Goal: Transaction & Acquisition: Book appointment/travel/reservation

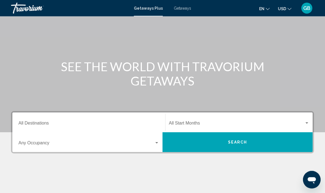
click at [39, 122] on input "Destination All Destinations" at bounding box center [88, 124] width 141 height 5
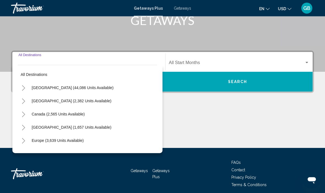
scroll to position [97, 0]
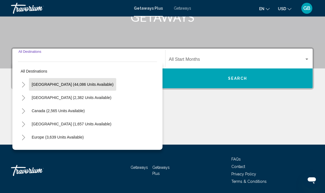
click at [65, 87] on button "[GEOGRAPHIC_DATA] (44,086 units available)" at bounding box center [72, 84] width 87 height 13
type input "**********"
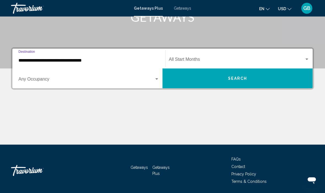
click at [217, 59] on span "Search widget" at bounding box center [236, 60] width 135 height 5
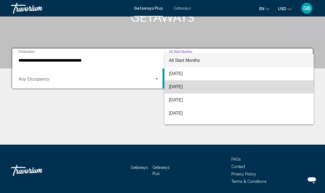
click at [188, 86] on span "September 2025" at bounding box center [239, 86] width 140 height 13
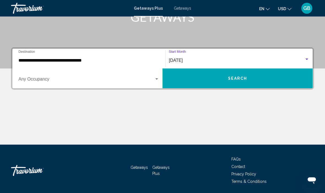
click at [156, 82] on div "Search widget" at bounding box center [88, 80] width 141 height 5
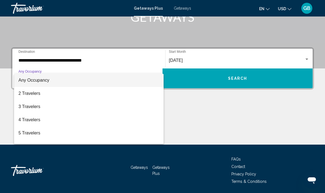
click at [216, 101] on div at bounding box center [162, 96] width 325 height 193
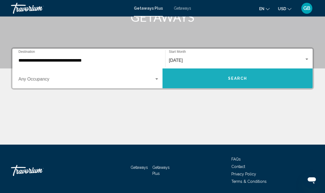
click at [238, 81] on span "Search" at bounding box center [237, 79] width 19 height 4
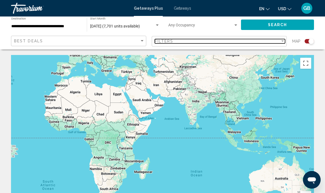
click at [280, 41] on div "Filter" at bounding box center [282, 41] width 5 height 4
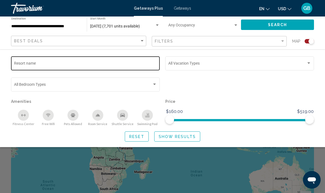
click at [99, 65] on input "Resort name" at bounding box center [85, 64] width 143 height 4
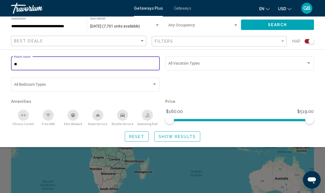
type input "*"
type input "**********"
click at [178, 137] on span "Show Results" at bounding box center [177, 137] width 37 height 4
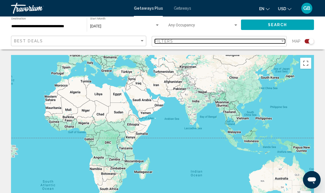
click at [278, 42] on div "Filters" at bounding box center [218, 41] width 126 height 4
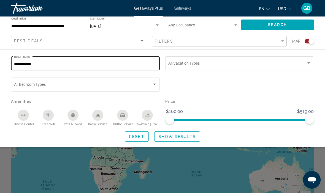
click at [49, 66] on input "**********" at bounding box center [85, 64] width 143 height 4
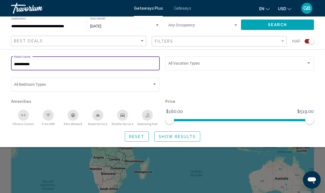
type input "**********"
click at [67, 64] on input "**********" at bounding box center [85, 64] width 143 height 4
click at [175, 138] on span "Show Results" at bounding box center [177, 137] width 37 height 4
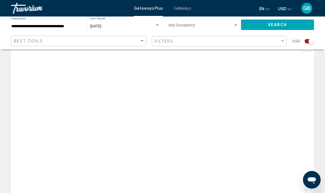
scroll to position [15, 0]
click at [178, 10] on span "Getaways" at bounding box center [182, 8] width 17 height 4
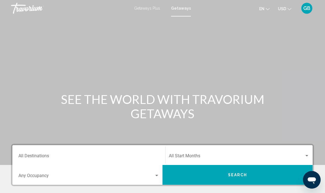
click at [70, 156] on input "Destination All Destinations" at bounding box center [88, 157] width 141 height 5
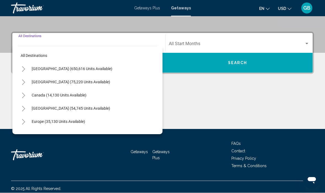
scroll to position [116, 0]
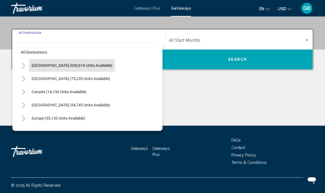
click at [81, 66] on span "[GEOGRAPHIC_DATA] (650,616 units available)" at bounding box center [72, 65] width 81 height 4
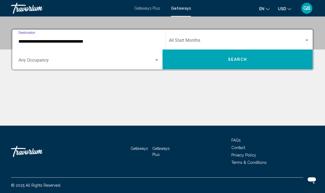
click at [57, 42] on input "**********" at bounding box center [88, 41] width 141 height 5
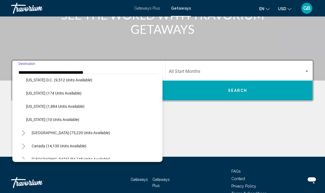
scroll to position [571, 0]
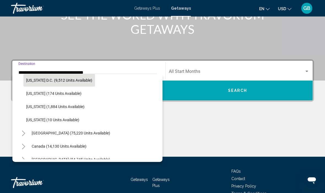
click at [71, 82] on span "[US_STATE] D.C. (9,512 units available)" at bounding box center [59, 80] width 66 height 4
type input "**********"
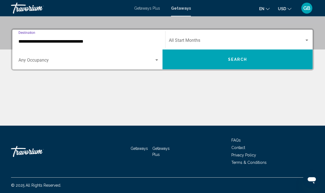
scroll to position [116, 0]
click at [301, 43] on span "Search widget" at bounding box center [236, 41] width 135 height 5
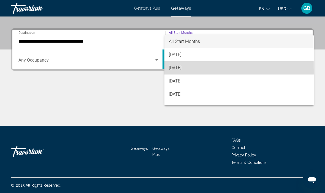
click at [194, 70] on span "September 2025" at bounding box center [239, 67] width 140 height 13
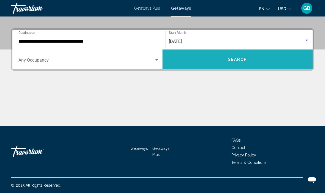
click at [234, 63] on button "Search" at bounding box center [237, 60] width 150 height 20
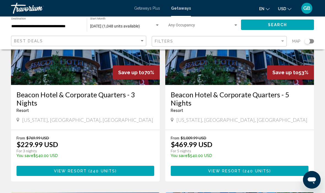
scroll to position [69, 0]
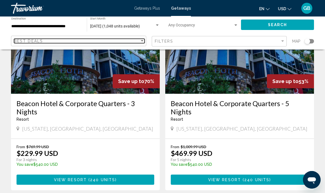
click at [142, 42] on div "Sort by" at bounding box center [142, 40] width 3 height 1
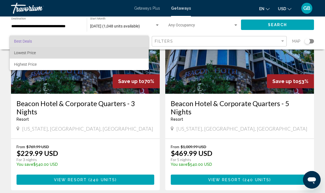
click at [25, 54] on span "Lowest Price" at bounding box center [25, 53] width 22 height 4
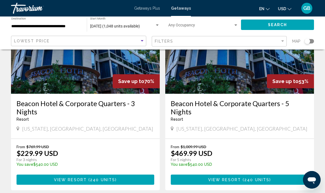
click at [40, 26] on input "**********" at bounding box center [46, 26] width 70 height 4
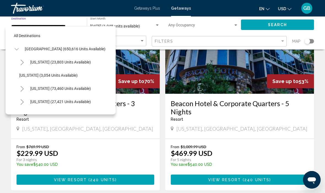
scroll to position [535, 0]
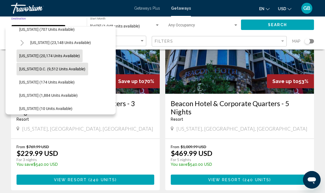
click at [30, 56] on span "[US_STATE] (20,174 units available)" at bounding box center [49, 56] width 61 height 4
type input "**********"
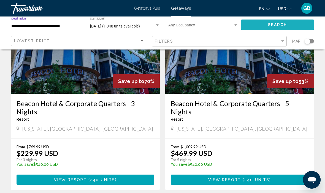
click at [291, 27] on button "Search" at bounding box center [277, 25] width 73 height 10
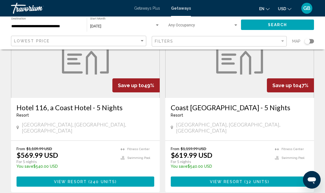
scroll to position [1079, 0]
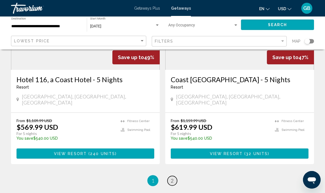
click at [174, 176] on link "page 2" at bounding box center [172, 181] width 10 height 10
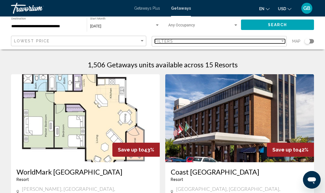
click at [258, 43] on div "Filters" at bounding box center [218, 41] width 126 height 4
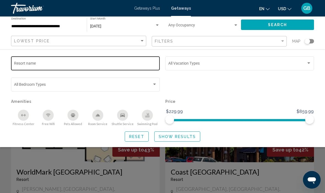
click at [96, 65] on input "Resort name" at bounding box center [85, 64] width 143 height 4
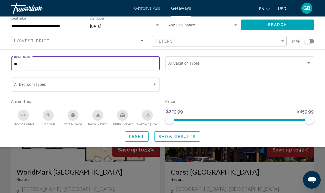
type input "*"
type input "**********"
click at [191, 137] on span "Show Results" at bounding box center [177, 137] width 37 height 4
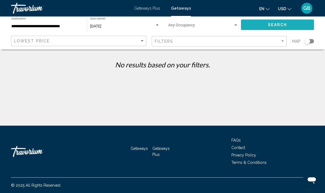
click at [281, 26] on span "Search" at bounding box center [277, 25] width 19 height 4
click at [282, 25] on span "Search" at bounding box center [277, 25] width 19 height 4
click at [308, 43] on div "Search widget" at bounding box center [307, 42] width 6 height 6
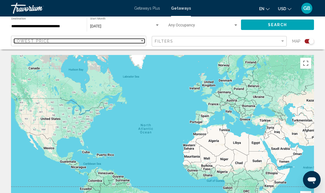
click at [143, 42] on div "Sort by" at bounding box center [142, 40] width 3 height 1
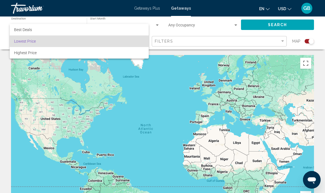
click at [164, 60] on div at bounding box center [162, 96] width 325 height 193
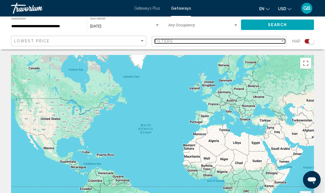
click at [278, 43] on div "Filters" at bounding box center [218, 41] width 126 height 4
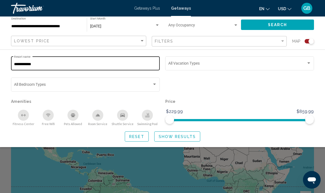
click at [59, 59] on div "**********" at bounding box center [85, 62] width 143 height 15
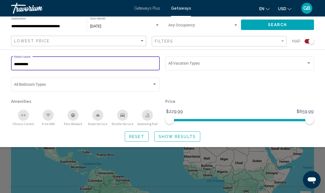
type input "********"
click at [185, 137] on span "Show Results" at bounding box center [177, 137] width 37 height 4
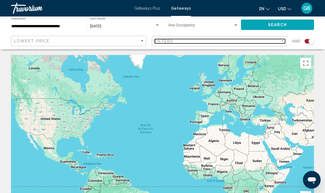
click at [281, 41] on div "Filter" at bounding box center [282, 40] width 3 height 1
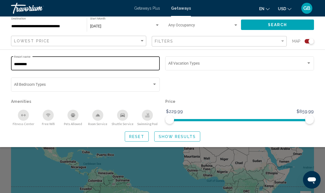
click at [50, 65] on input "********" at bounding box center [85, 64] width 143 height 4
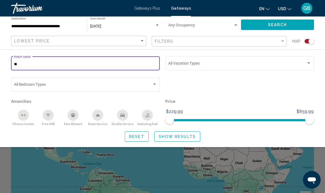
type input "*"
type input "**********"
click at [177, 135] on span "Show Results" at bounding box center [177, 137] width 37 height 4
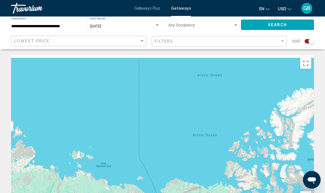
click at [289, 48] on app-map-search-filters "Lowest Price Filters Map" at bounding box center [163, 41] width 314 height 17
click at [284, 38] on div "Filters" at bounding box center [220, 41] width 130 height 10
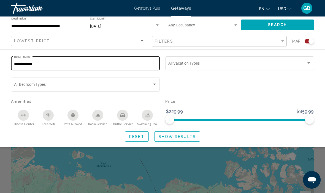
click at [49, 64] on input "**********" at bounding box center [85, 64] width 143 height 4
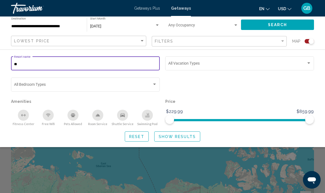
type input "*"
click at [148, 6] on span "Getaways Plus" at bounding box center [147, 8] width 26 height 4
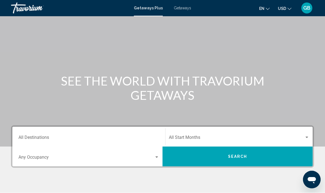
click at [45, 137] on input "Destination All Destinations" at bounding box center [88, 139] width 141 height 5
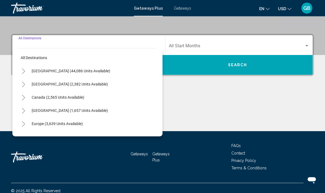
scroll to position [116, 0]
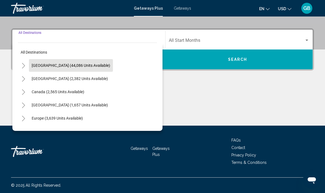
click at [54, 65] on span "[GEOGRAPHIC_DATA] (44,086 units available)" at bounding box center [71, 65] width 78 height 4
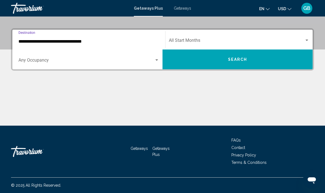
click at [48, 42] on input "**********" at bounding box center [88, 41] width 141 height 5
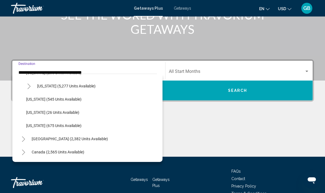
scroll to position [500, 0]
click at [73, 101] on span "[US_STATE] (545 units available)" at bounding box center [53, 99] width 55 height 4
type input "**********"
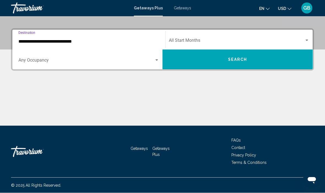
scroll to position [116, 0]
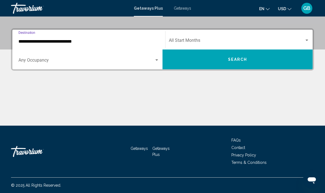
click at [286, 42] on span "Search widget" at bounding box center [236, 41] width 135 height 5
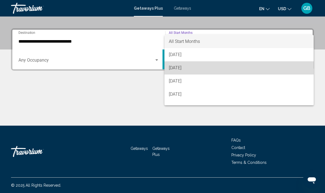
click at [194, 67] on span "September 2025" at bounding box center [239, 67] width 140 height 13
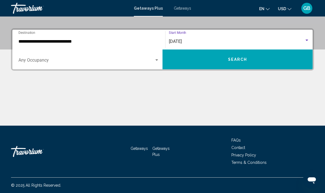
click at [257, 60] on button "Search" at bounding box center [237, 60] width 150 height 20
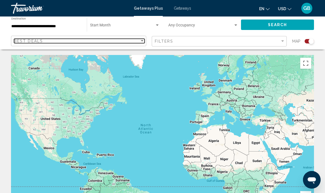
click at [142, 43] on div "Sort by" at bounding box center [142, 41] width 5 height 4
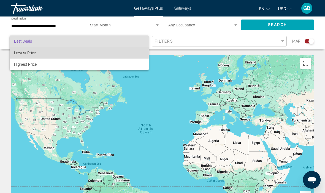
click at [32, 54] on span "Lowest Price" at bounding box center [25, 53] width 22 height 4
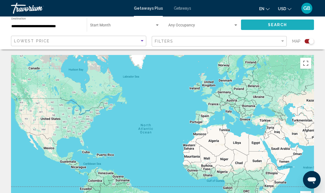
click at [281, 23] on span "Search" at bounding box center [277, 25] width 19 height 4
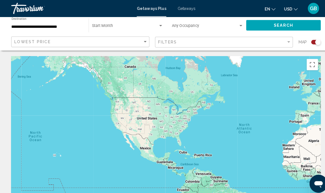
click at [49, 28] on input "**********" at bounding box center [46, 26] width 70 height 4
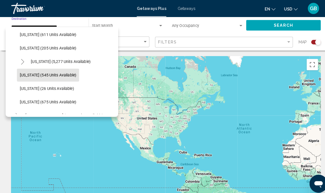
scroll to position [477, 0]
click at [56, 71] on button "[US_STATE] (545 units available)" at bounding box center [47, 73] width 61 height 13
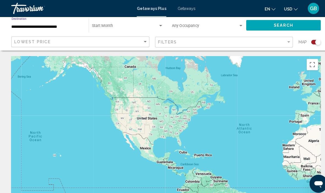
click at [307, 42] on div "Search widget" at bounding box center [308, 41] width 9 height 4
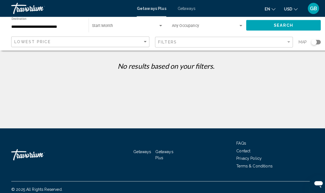
click at [101, 23] on div "Start Month All Start Months" at bounding box center [125, 24] width 70 height 15
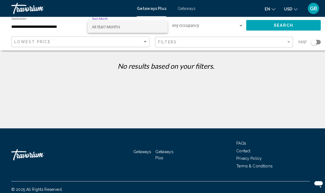
click at [113, 24] on span "All Start Months" at bounding box center [125, 27] width 70 height 12
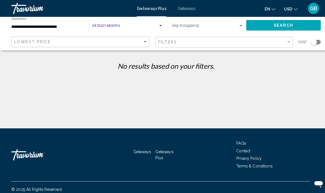
click at [104, 25] on span "Search widget" at bounding box center [122, 26] width 65 height 4
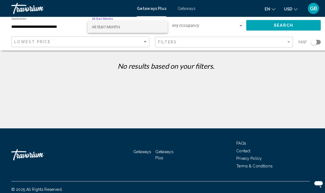
click at [263, 28] on div at bounding box center [162, 96] width 325 height 193
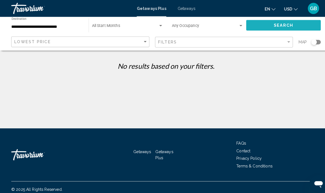
click at [262, 26] on button "Search" at bounding box center [277, 25] width 73 height 10
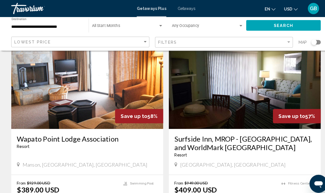
scroll to position [1017, 0]
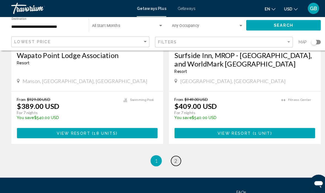
click at [175, 153] on link "page 2" at bounding box center [172, 158] width 10 height 10
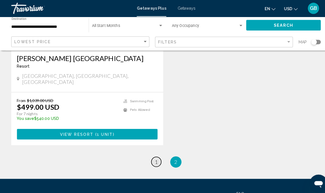
click at [153, 156] on span "1" at bounding box center [152, 159] width 3 height 6
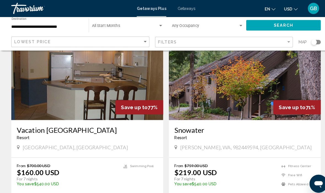
scroll to position [45, 0]
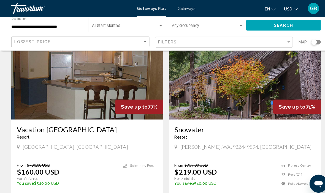
click at [91, 103] on img "Main content" at bounding box center [85, 73] width 149 height 88
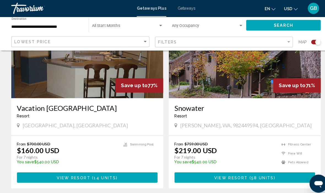
scroll to position [254, 0]
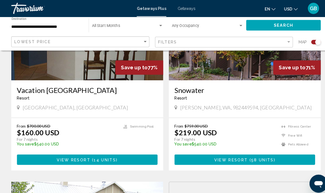
click at [120, 159] on button "View Resort ( 14 units )" at bounding box center [86, 156] width 138 height 10
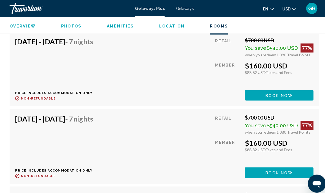
scroll to position [1194, 0]
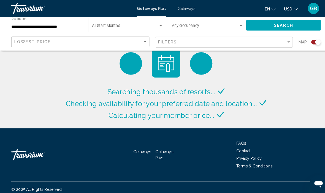
click at [50, 26] on input "**********" at bounding box center [46, 26] width 70 height 4
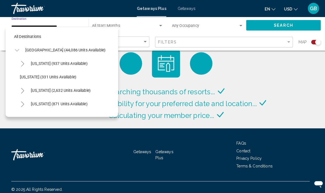
scroll to position [482, 0]
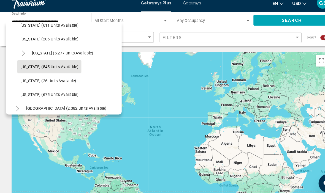
click at [51, 67] on span "[US_STATE] (545 units available)" at bounding box center [46, 69] width 55 height 4
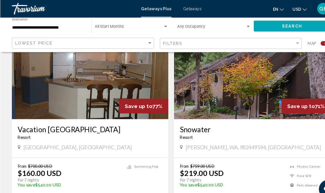
scroll to position [219, 0]
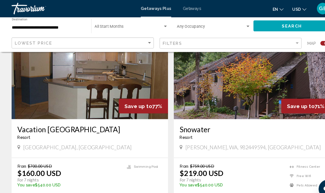
click at [119, 87] on img "Main content" at bounding box center [85, 70] width 149 height 88
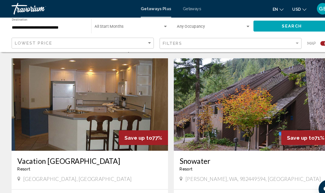
scroll to position [191, 0]
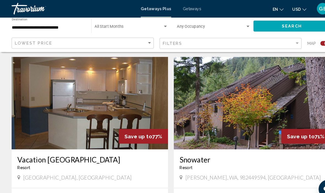
click at [96, 112] on img "Main content" at bounding box center [85, 98] width 149 height 88
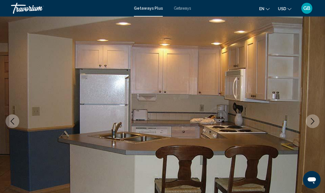
scroll to position [27, 0]
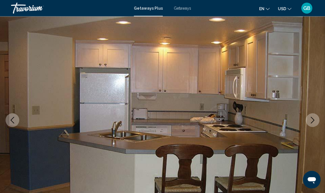
click at [306, 121] on button "Next image" at bounding box center [313, 121] width 14 height 14
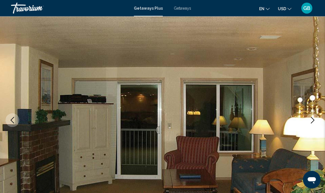
scroll to position [27, 0]
click at [312, 121] on icon "Next image" at bounding box center [312, 120] width 7 height 7
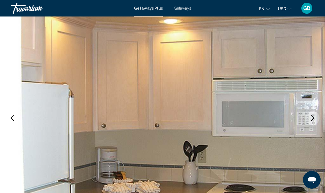
scroll to position [29, 0]
click at [313, 122] on button "Next image" at bounding box center [313, 118] width 14 height 14
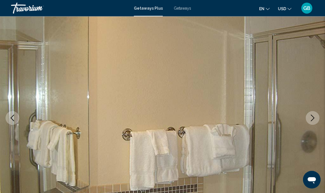
scroll to position [29, 0]
click at [313, 122] on button "Next image" at bounding box center [313, 118] width 14 height 14
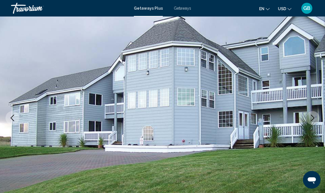
click at [313, 121] on icon "Next image" at bounding box center [312, 118] width 7 height 7
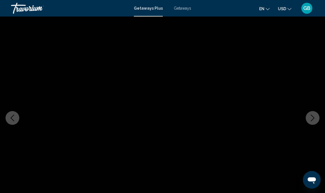
click at [313, 122] on button "Next image" at bounding box center [313, 118] width 14 height 14
click at [310, 122] on button "Next image" at bounding box center [313, 118] width 14 height 14
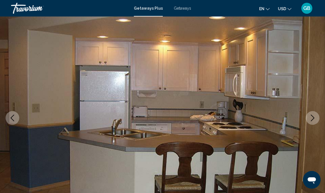
click at [311, 121] on button "Next image" at bounding box center [313, 118] width 14 height 14
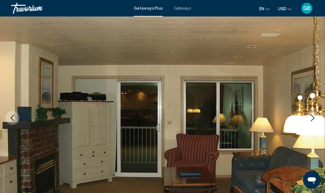
click at [312, 121] on icon "Next image" at bounding box center [312, 118] width 7 height 7
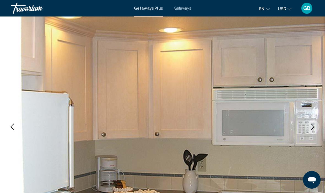
scroll to position [0, 0]
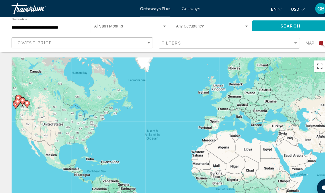
click at [186, 10] on span "Getaways" at bounding box center [182, 8] width 17 height 4
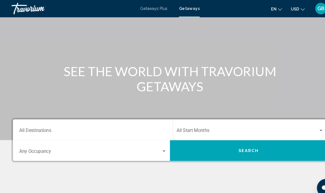
scroll to position [21, 0]
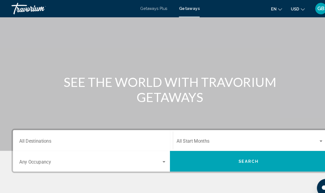
click at [307, 137] on div "Search widget" at bounding box center [239, 136] width 140 height 5
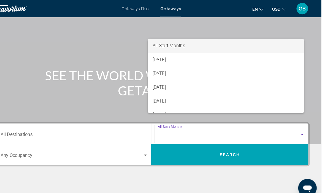
scroll to position [0, 0]
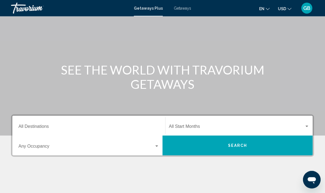
click at [40, 126] on input "Destination All Destinations" at bounding box center [88, 128] width 141 height 5
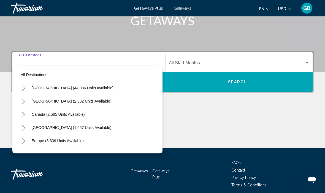
scroll to position [97, 0]
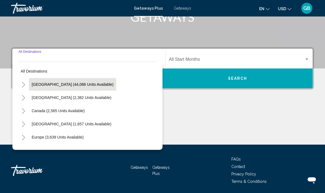
click at [67, 84] on span "[GEOGRAPHIC_DATA] (44,086 units available)" at bounding box center [73, 84] width 82 height 4
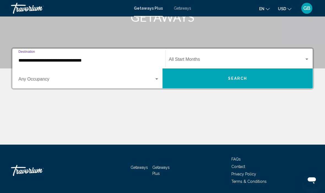
click at [50, 60] on input "**********" at bounding box center [88, 60] width 141 height 5
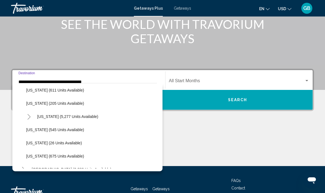
scroll to position [479, 0]
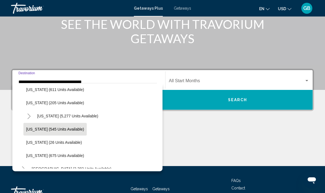
click at [74, 130] on span "[US_STATE] (545 units available)" at bounding box center [55, 129] width 58 height 4
type input "**********"
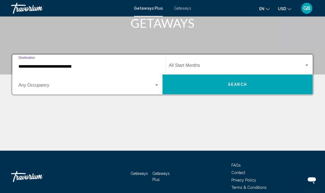
scroll to position [97, 0]
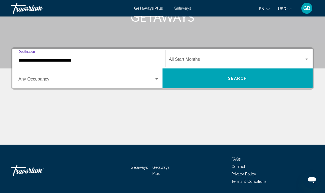
click at [255, 80] on button "Search" at bounding box center [237, 79] width 150 height 20
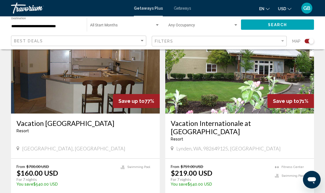
scroll to position [220, 0]
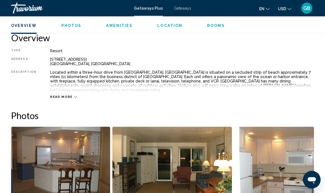
scroll to position [266, 0]
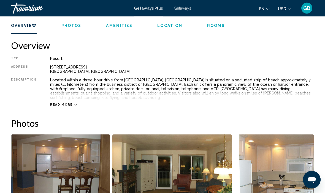
click at [67, 96] on div "Read more" at bounding box center [182, 99] width 264 height 15
click at [65, 103] on span "Read more" at bounding box center [61, 105] width 23 height 4
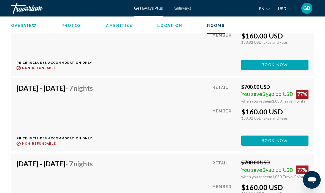
scroll to position [1142, 0]
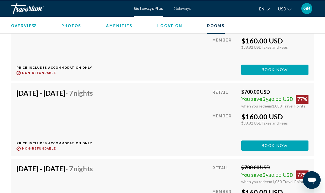
click at [163, 180] on div "[DATE] - [DATE] - 7 Nights Price includes accommodation only Refundable until :…" at bounding box center [163, 195] width 292 height 62
click at [93, 166] on span "- 7 Nights" at bounding box center [79, 168] width 27 height 8
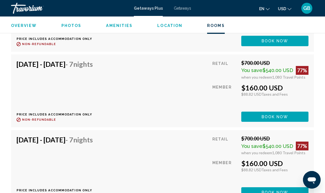
scroll to position [1172, 0]
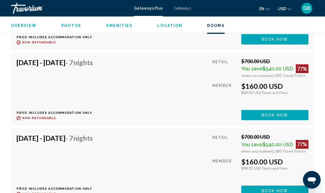
click at [252, 44] on button "Book now" at bounding box center [274, 39] width 67 height 10
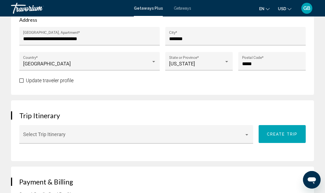
scroll to position [359, 0]
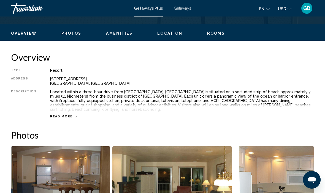
scroll to position [253, 0]
click at [67, 115] on span "Read more" at bounding box center [61, 117] width 23 height 4
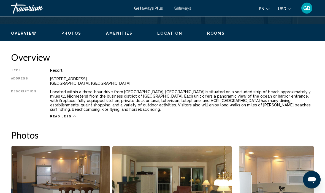
scroll to position [254, 0]
click at [212, 32] on span "Rooms" at bounding box center [216, 33] width 18 height 4
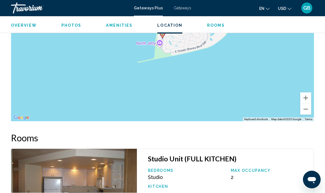
scroll to position [998, 0]
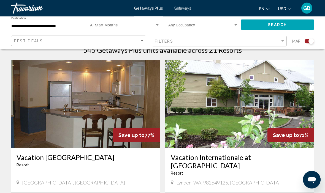
scroll to position [186, 0]
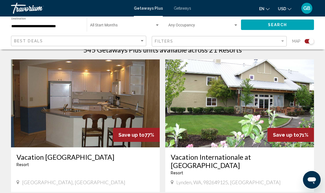
click at [122, 154] on h3 "Vacation [GEOGRAPHIC_DATA]" at bounding box center [86, 157] width 138 height 8
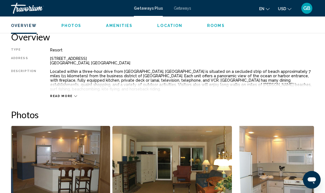
click at [210, 27] on span "Rooms" at bounding box center [216, 25] width 18 height 4
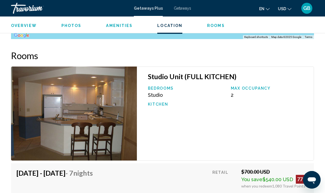
scroll to position [985, 0]
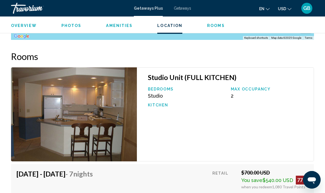
click at [178, 73] on h3 "Studio Unit (FULL KITCHEN)" at bounding box center [228, 77] width 160 height 8
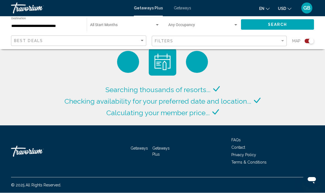
scroll to position [19, 0]
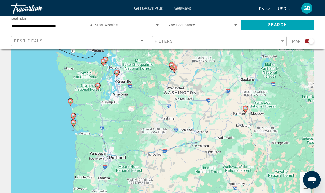
type input "**********"
click at [75, 114] on image "Main content" at bounding box center [73, 115] width 3 height 3
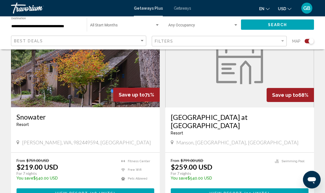
scroll to position [422, 0]
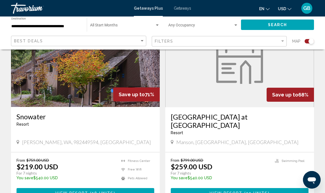
click at [113, 83] on img "Main content" at bounding box center [85, 63] width 149 height 88
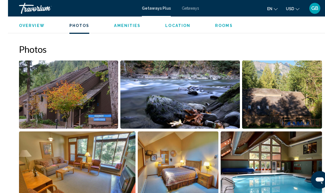
scroll to position [344, 0]
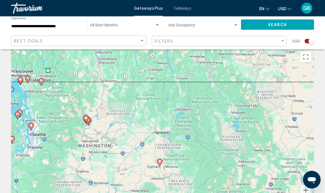
scroll to position [6, 0]
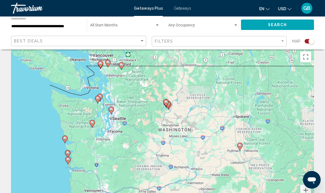
click at [94, 123] on icon "Main content" at bounding box center [92, 123] width 5 height 7
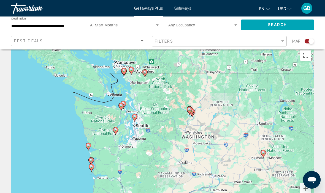
type input "**********"
click at [115, 132] on icon "Main content" at bounding box center [115, 130] width 5 height 7
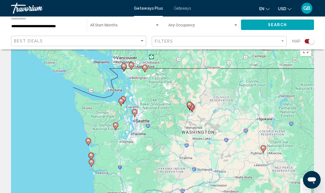
scroll to position [12, 0]
click at [115, 127] on image "Main content" at bounding box center [115, 125] width 3 height 3
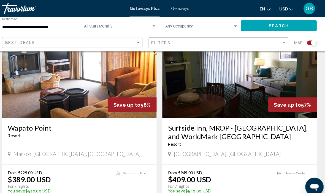
scroll to position [1209, 0]
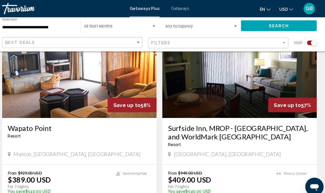
click at [245, 119] on h3 "Surfside Inn, MROP - [GEOGRAPHIC_DATA], and WorldMark [GEOGRAPHIC_DATA]" at bounding box center [240, 127] width 138 height 17
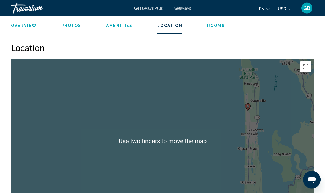
scroll to position [774, 0]
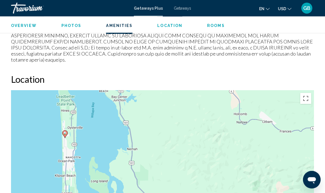
click at [249, 145] on div "To activate drag with keyboard, press Alt + Enter. Once in keyboard drag state,…" at bounding box center [162, 173] width 303 height 165
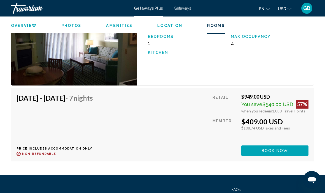
scroll to position [1010, 0]
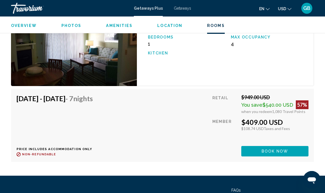
click at [280, 149] on button "Book now" at bounding box center [274, 151] width 67 height 10
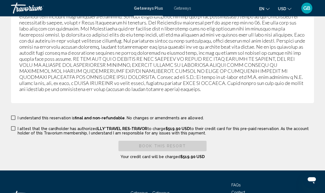
scroll to position [1109, 0]
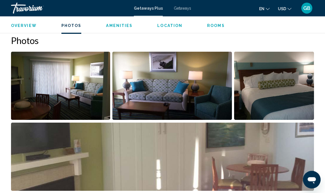
scroll to position [345, 0]
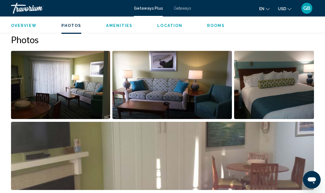
click at [285, 178] on img "Open full-screen image slider" at bounding box center [162, 156] width 303 height 68
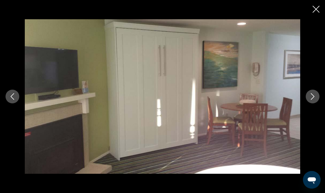
scroll to position [344, 0]
click at [314, 100] on icon "Next image" at bounding box center [312, 96] width 7 height 7
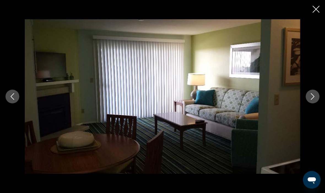
click at [312, 100] on icon "Next image" at bounding box center [312, 96] width 7 height 7
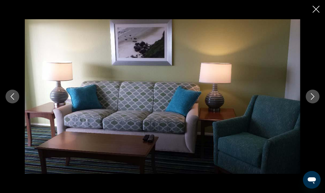
click at [311, 103] on button "Next image" at bounding box center [313, 97] width 14 height 14
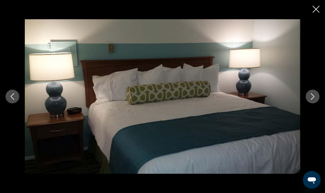
click at [312, 103] on button "Next image" at bounding box center [313, 97] width 14 height 14
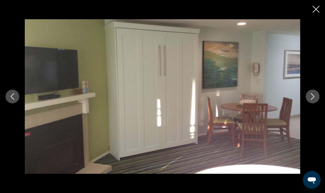
click at [315, 103] on button "Next image" at bounding box center [313, 97] width 14 height 14
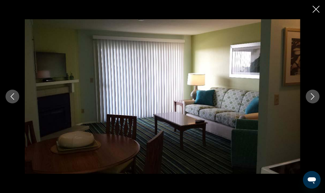
scroll to position [613, 0]
click at [315, 12] on button "Close slideshow" at bounding box center [315, 10] width 7 height 9
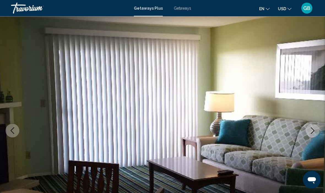
scroll to position [0, 0]
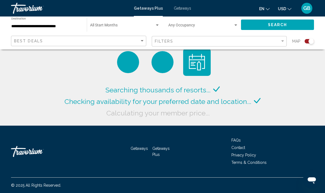
click at [43, 26] on input "**********" at bounding box center [46, 26] width 70 height 4
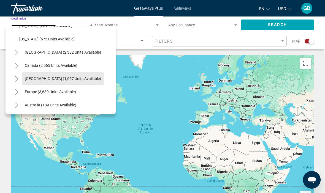
scroll to position [539, 0]
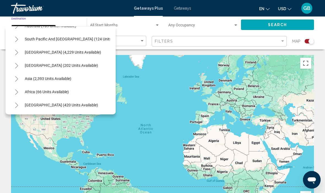
click at [225, 83] on div "To activate drag with keyboard, press Alt + Enter. Once in keyboard drag state,…" at bounding box center [162, 137] width 303 height 165
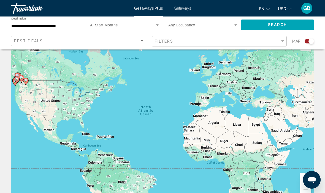
scroll to position [0, 0]
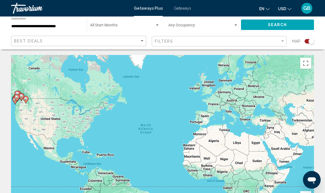
click at [57, 26] on input "**********" at bounding box center [46, 26] width 70 height 4
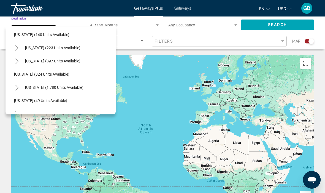
scroll to position [358, 5]
click at [70, 49] on span "[US_STATE] (223 units available)" at bounding box center [52, 48] width 55 height 4
type input "**********"
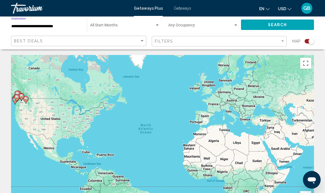
click at [288, 24] on button "Search" at bounding box center [277, 25] width 73 height 10
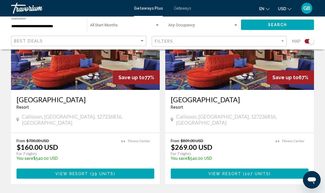
scroll to position [244, 0]
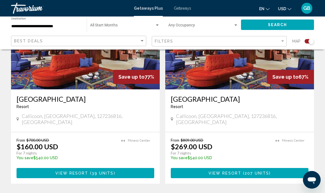
click at [116, 171] on button "View Resort ( 39 units )" at bounding box center [86, 173] width 138 height 10
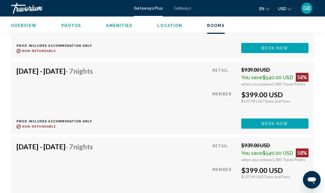
scroll to position [1553, 0]
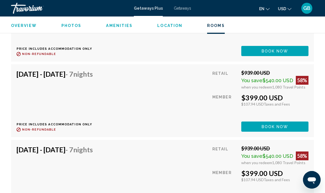
click at [182, 9] on span "Getaways" at bounding box center [182, 8] width 17 height 4
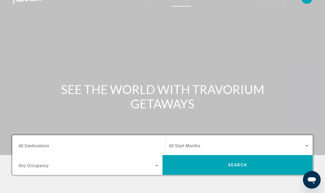
click at [41, 146] on input "Destination All Destinations" at bounding box center [88, 147] width 141 height 5
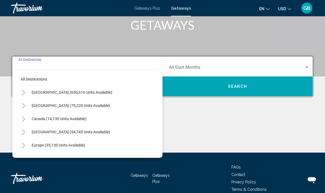
scroll to position [97, 0]
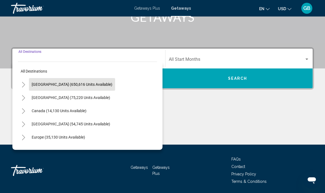
click at [93, 87] on button "[GEOGRAPHIC_DATA] (650,616 units available)" at bounding box center [72, 84] width 86 height 13
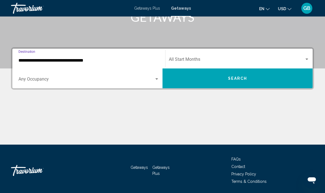
click at [68, 61] on input "**********" at bounding box center [88, 60] width 141 height 5
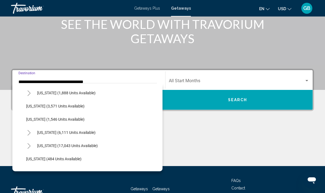
scroll to position [344, 0]
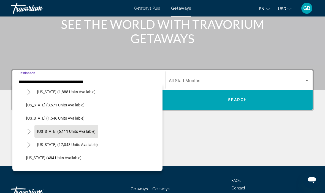
click at [85, 132] on span "[US_STATE] (6,111 units available)" at bounding box center [66, 131] width 58 height 4
type input "**********"
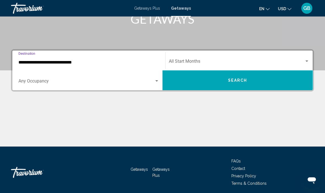
scroll to position [97, 0]
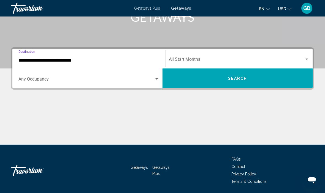
click at [279, 83] on button "Search" at bounding box center [237, 79] width 150 height 20
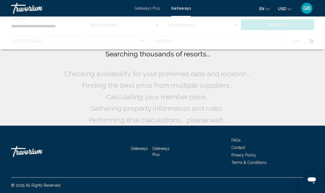
scroll to position [10, 0]
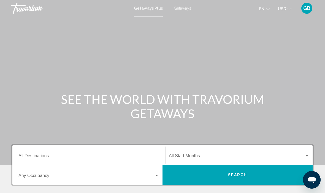
click at [183, 10] on span "Getaways" at bounding box center [182, 8] width 17 height 4
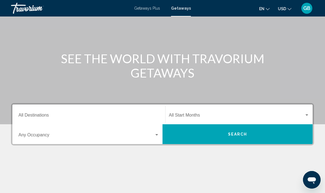
click at [41, 116] on input "Destination All Destinations" at bounding box center [88, 116] width 141 height 5
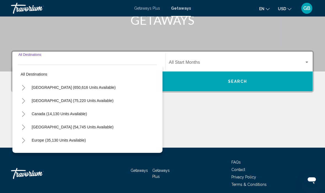
scroll to position [97, 0]
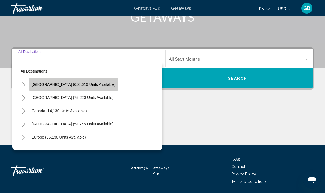
click at [89, 84] on span "[GEOGRAPHIC_DATA] (650,616 units available)" at bounding box center [74, 84] width 84 height 4
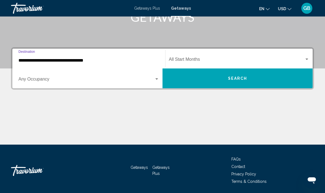
click at [89, 60] on input "**********" at bounding box center [88, 60] width 141 height 5
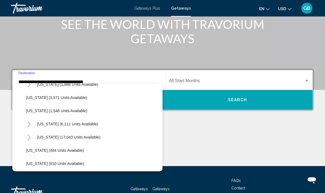
scroll to position [353, 0]
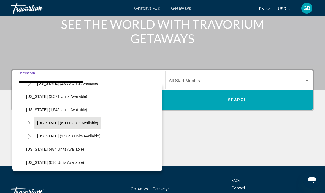
click at [75, 123] on span "[US_STATE] (6,111 units available)" at bounding box center [67, 123] width 61 height 4
type input "**********"
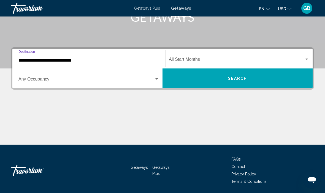
click at [255, 80] on button "Search" at bounding box center [237, 79] width 150 height 20
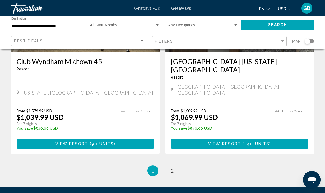
scroll to position [1082, 0]
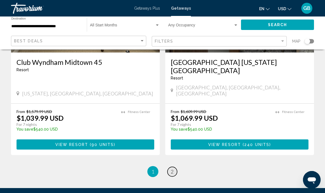
click at [174, 167] on link "page 2" at bounding box center [172, 172] width 10 height 10
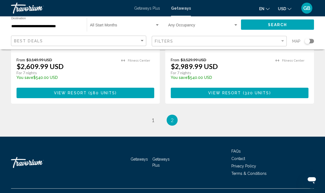
scroll to position [914, 0]
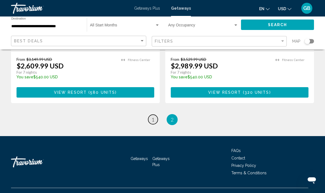
click at [154, 123] on span "1" at bounding box center [152, 120] width 3 height 6
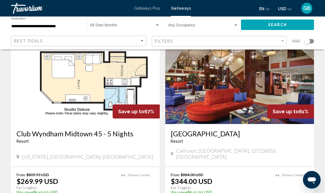
scroll to position [39, 0]
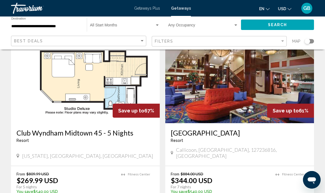
click at [85, 92] on img "Main content" at bounding box center [85, 79] width 149 height 88
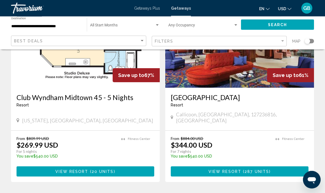
scroll to position [75, 0]
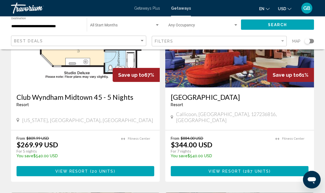
click at [269, 170] on span "( 287 units )" at bounding box center [255, 172] width 29 height 4
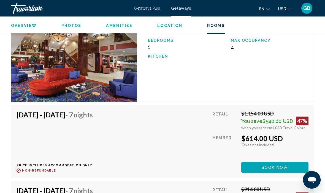
scroll to position [1075, 0]
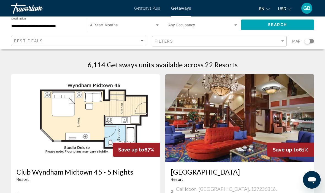
click at [53, 27] on input "**********" at bounding box center [46, 26] width 70 height 4
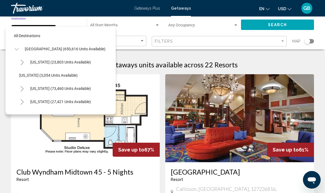
scroll to position [350, 0]
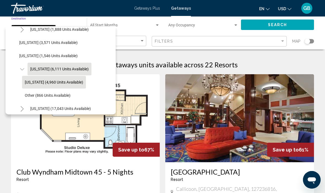
click at [72, 81] on span "New York (4,960 units available)" at bounding box center [54, 82] width 58 height 4
type input "**********"
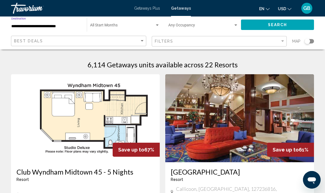
click at [290, 27] on button "Search" at bounding box center [277, 25] width 73 height 10
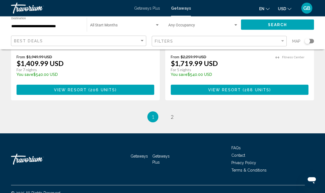
scroll to position [1110, 0]
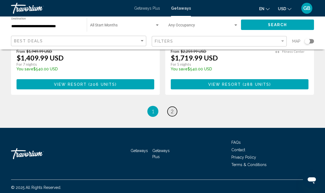
click at [175, 116] on link "page 2" at bounding box center [172, 112] width 10 height 10
